Goal: Entertainment & Leisure: Consume media (video, audio)

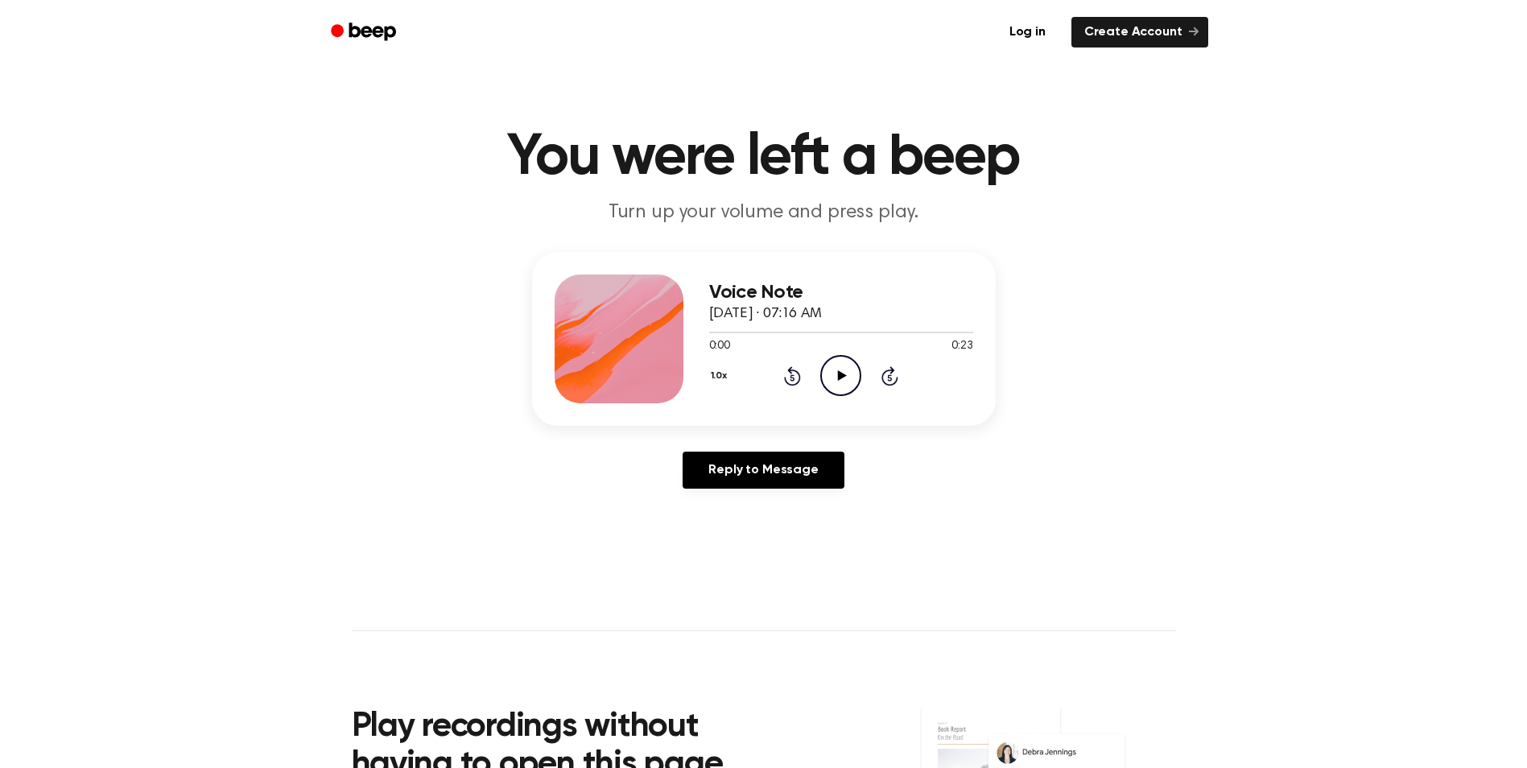
click at [834, 381] on icon "Play Audio" at bounding box center [840, 375] width 41 height 41
click at [834, 377] on icon "Pause Audio" at bounding box center [840, 375] width 41 height 41
click at [834, 376] on icon "Play Audio" at bounding box center [840, 375] width 41 height 41
drag, startPoint x: 834, startPoint y: 377, endPoint x: 732, endPoint y: 295, distance: 131.1
click at [730, 295] on h3 "Voice Note" at bounding box center [841, 293] width 264 height 22
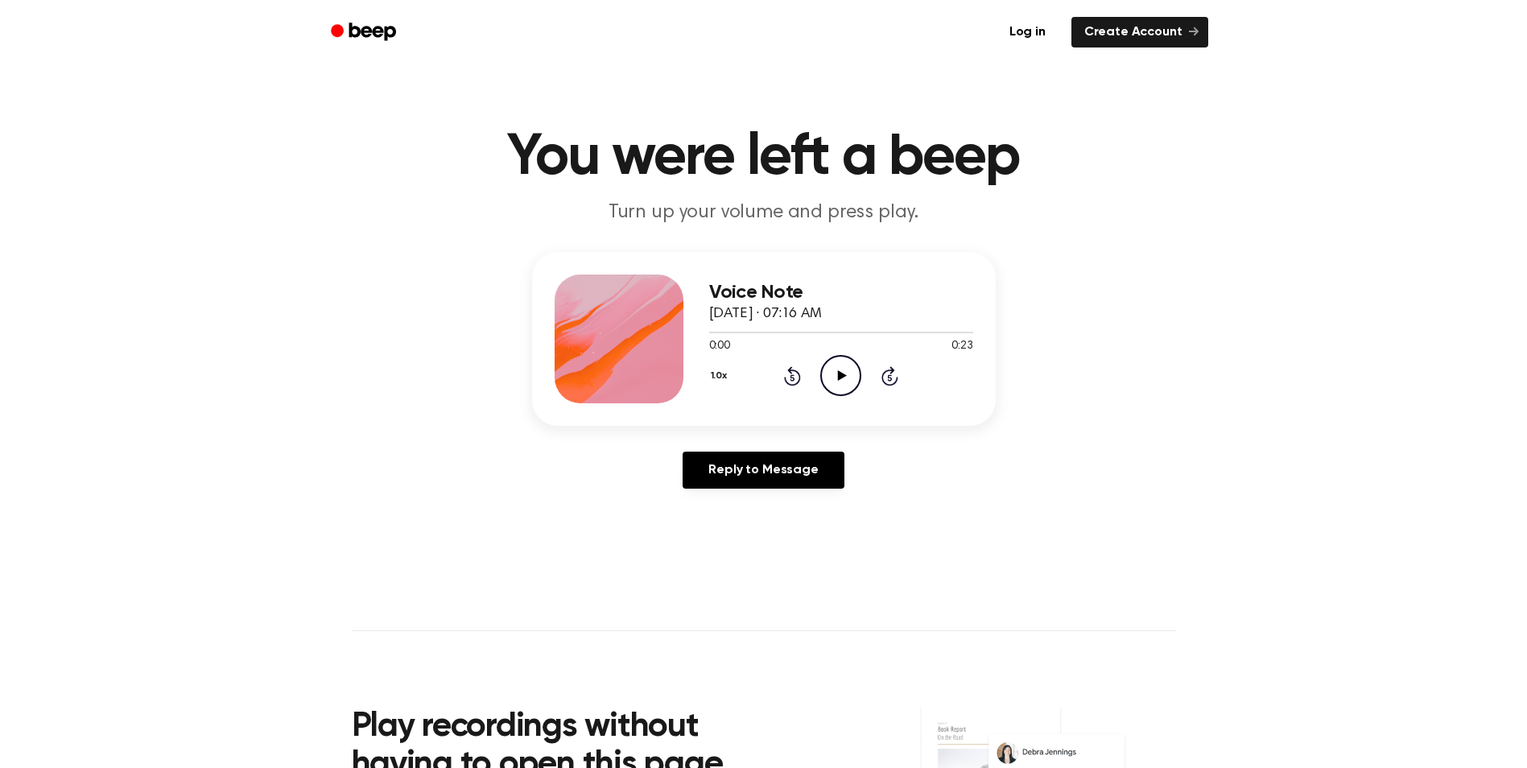
click at [829, 368] on icon "Play Audio" at bounding box center [840, 375] width 41 height 41
